Goal: Navigation & Orientation: Find specific page/section

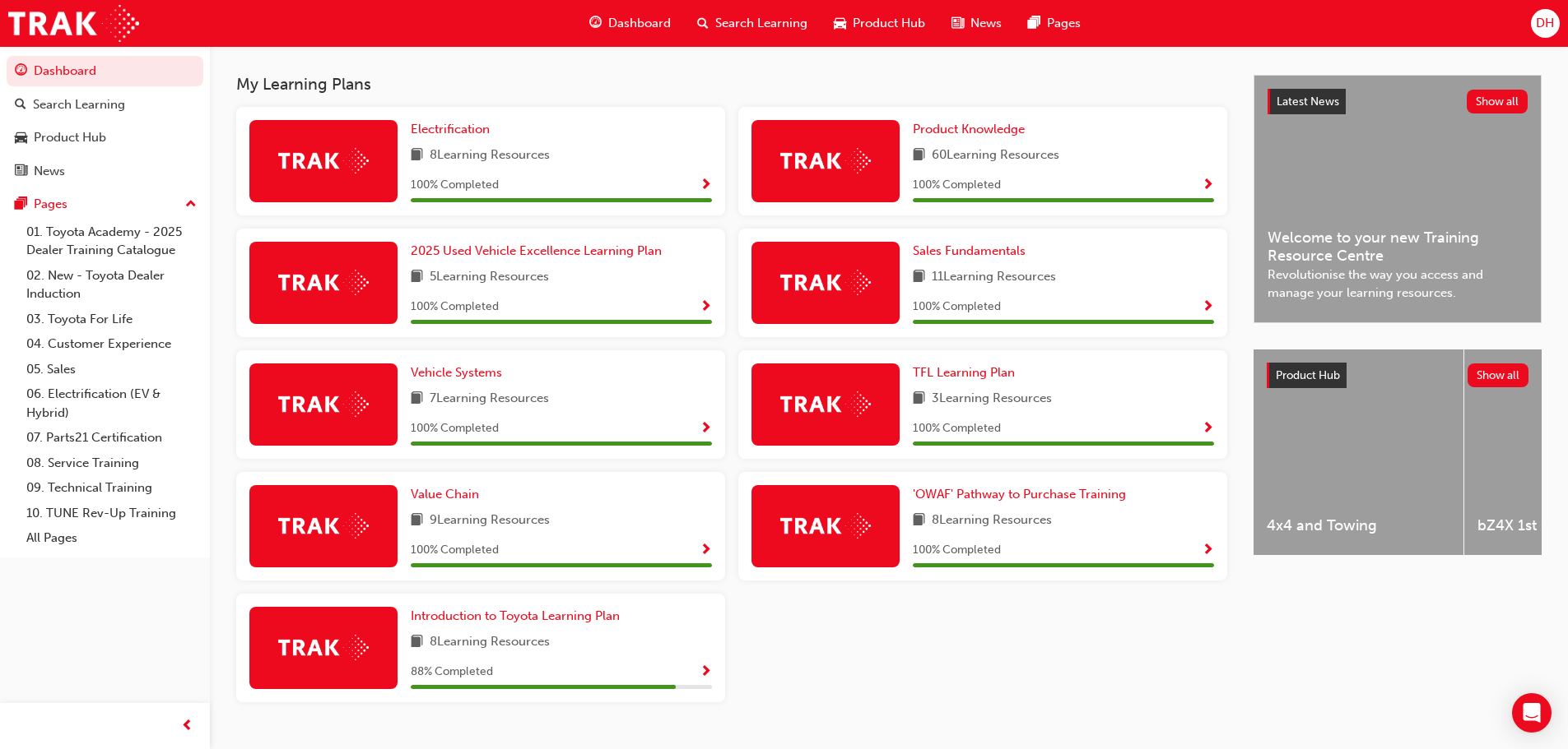
scroll to position [360, 0]
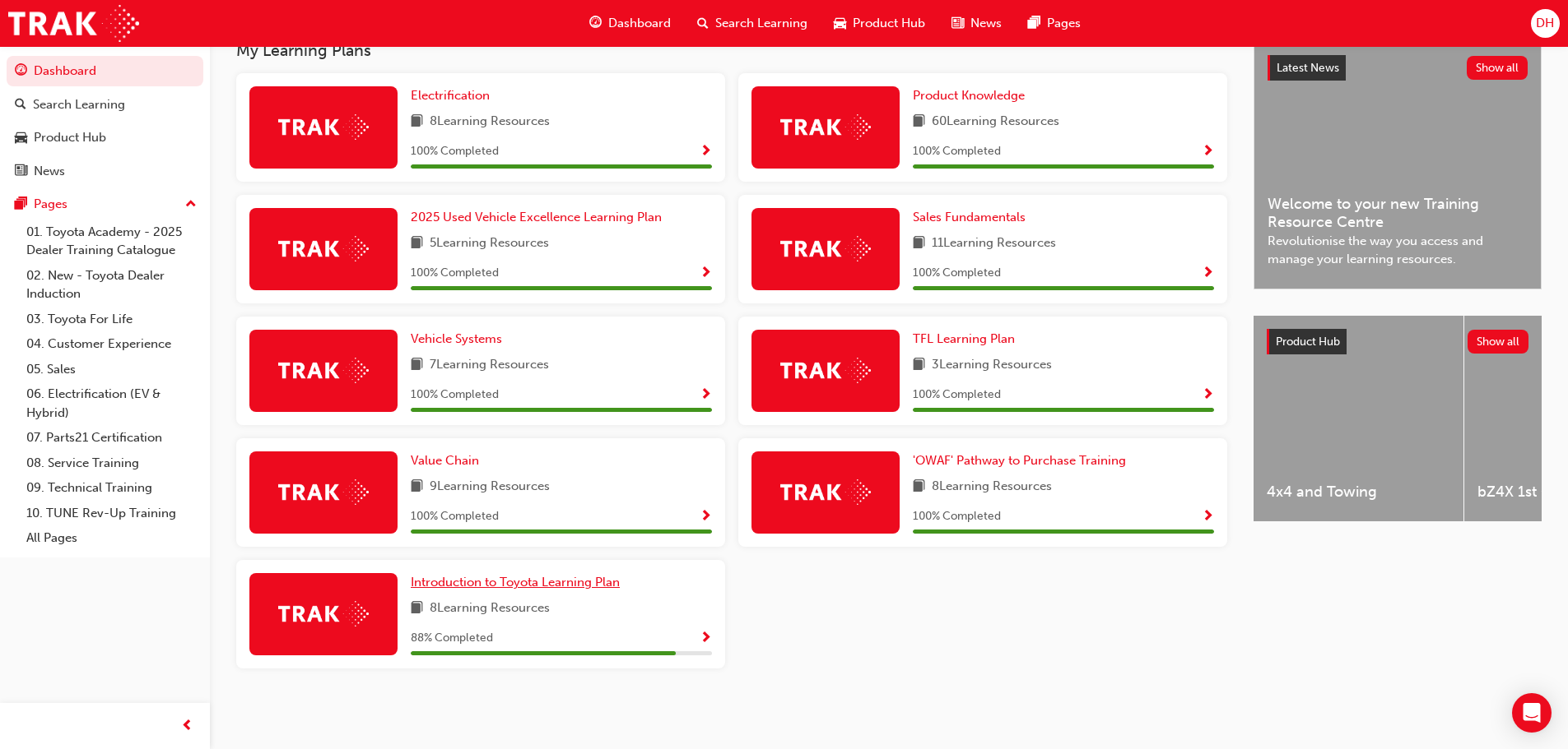
click at [526, 583] on span "Introduction to Toyota Learning Plan" at bounding box center [515, 582] width 209 height 15
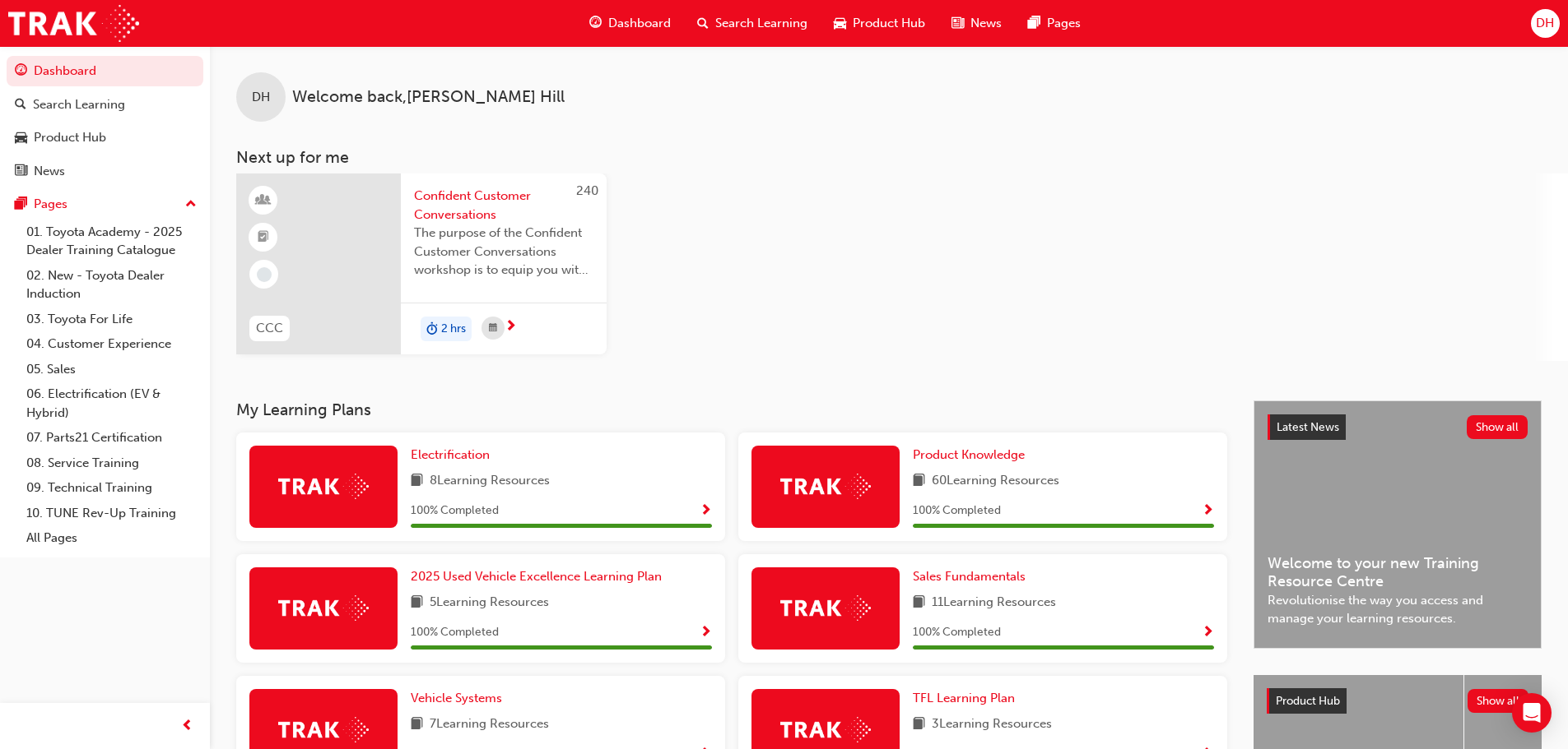
click at [876, 18] on span "Product Hub" at bounding box center [888, 24] width 73 height 19
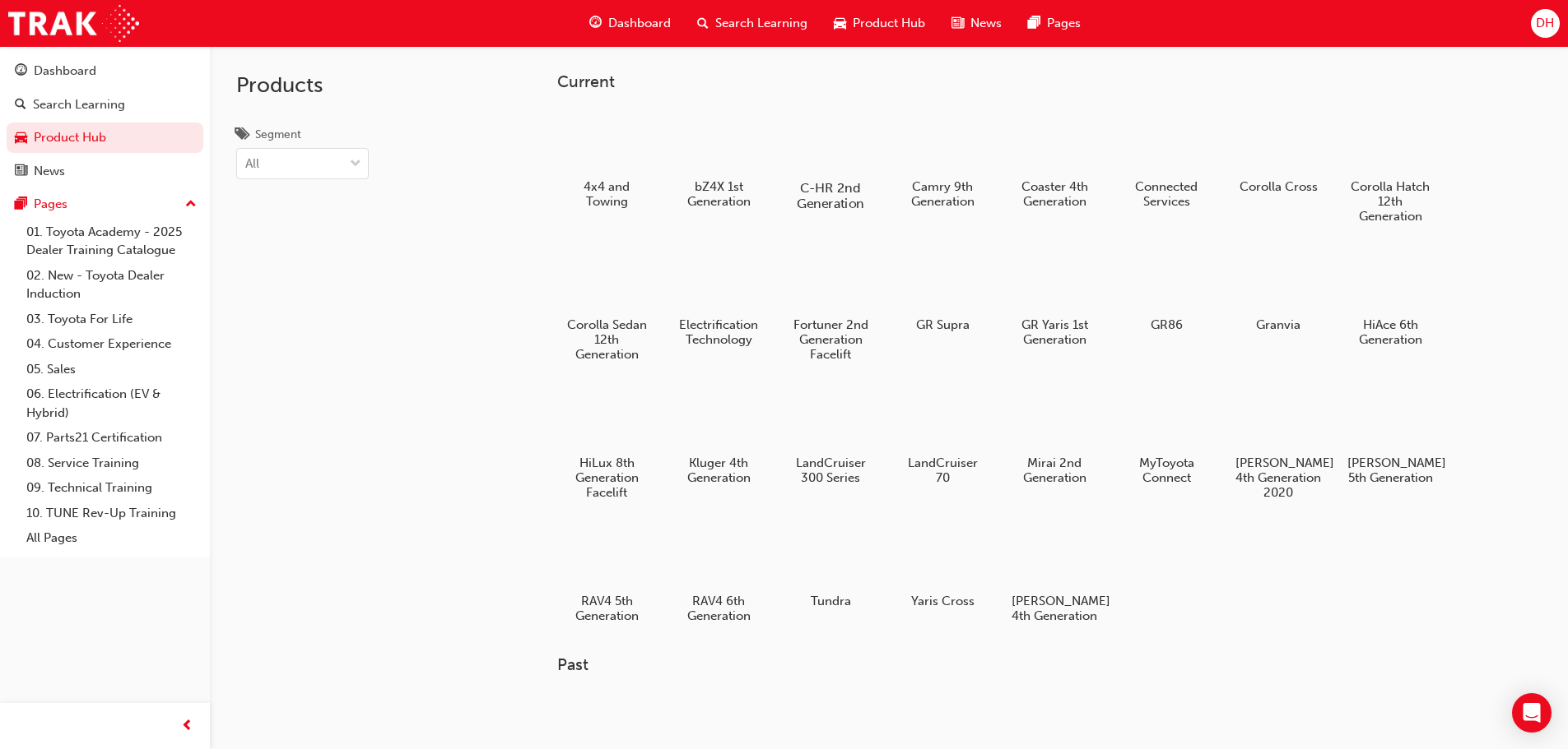
click at [835, 139] on div at bounding box center [830, 140] width 92 height 65
